Goal: Transaction & Acquisition: Purchase product/service

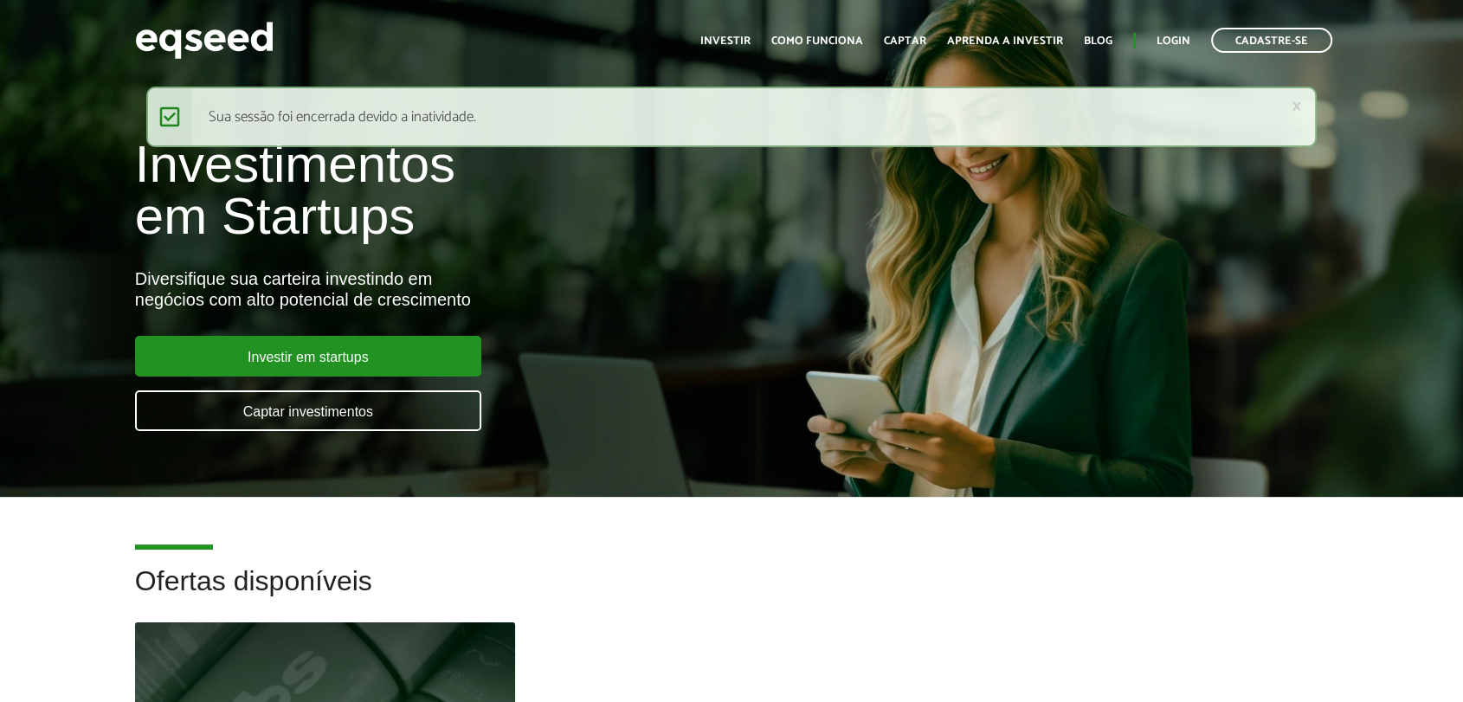
click at [339, 651] on div at bounding box center [325, 711] width 456 height 213
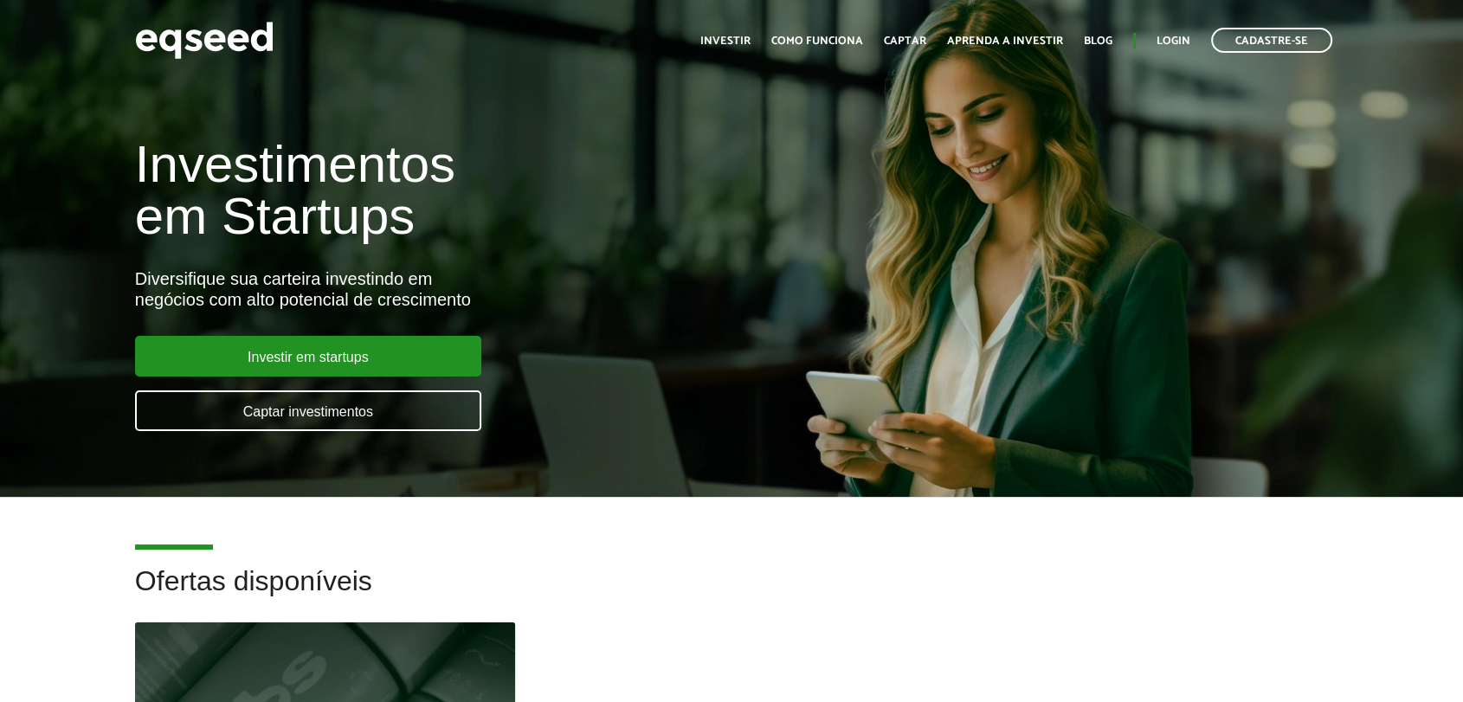
click at [327, 638] on div at bounding box center [325, 711] width 456 height 213
